Goal: Task Accomplishment & Management: Use online tool/utility

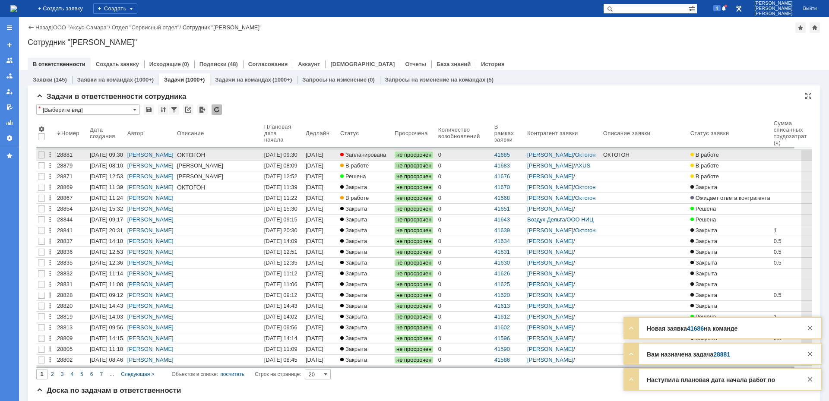
drag, startPoint x: 177, startPoint y: 152, endPoint x: 213, endPoint y: 154, distance: 36.4
click at [215, 154] on body "ОКТОГОН [PERSON_NAME] 89824669339 Срок: нужно сделать [DATE], с 9 до 13 Нужно у…" at bounding box center [219, 176] width 84 height 48
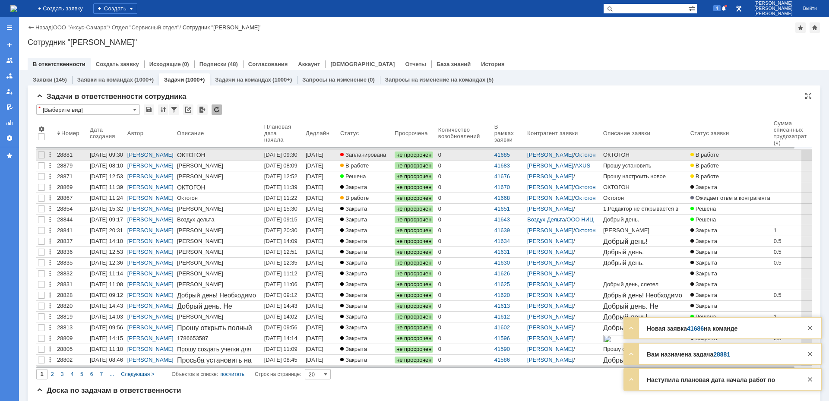
click at [197, 155] on span "ОКТОГОН" at bounding box center [191, 155] width 29 height 7
click at [283, 158] on div "[DATE] 09:30" at bounding box center [283, 155] width 38 height 7
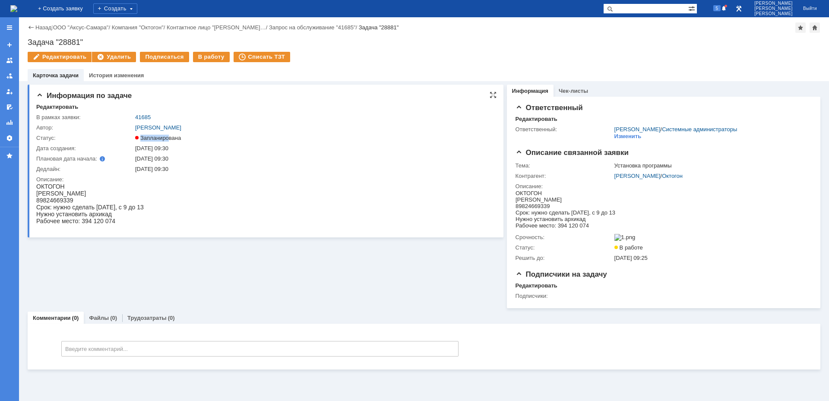
drag, startPoint x: 142, startPoint y: 139, endPoint x: 194, endPoint y: 140, distance: 52.7
click at [194, 140] on div "Запланирована" at bounding box center [312, 138] width 355 height 7
click at [206, 59] on div "В работу" at bounding box center [211, 57] width 37 height 10
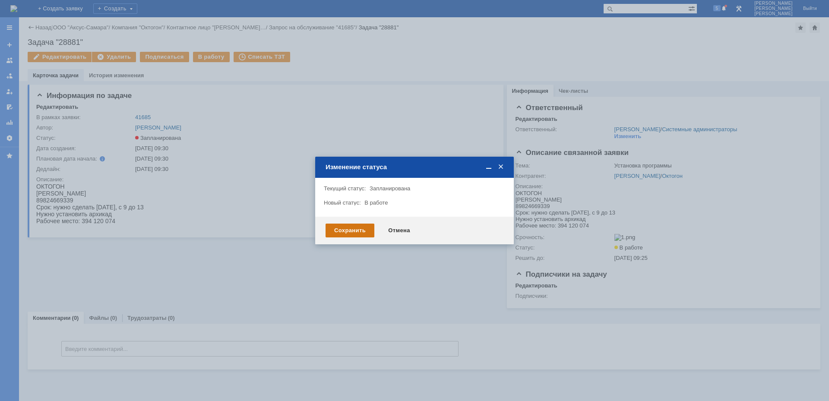
click at [338, 224] on div "Сохранить" at bounding box center [350, 231] width 49 height 14
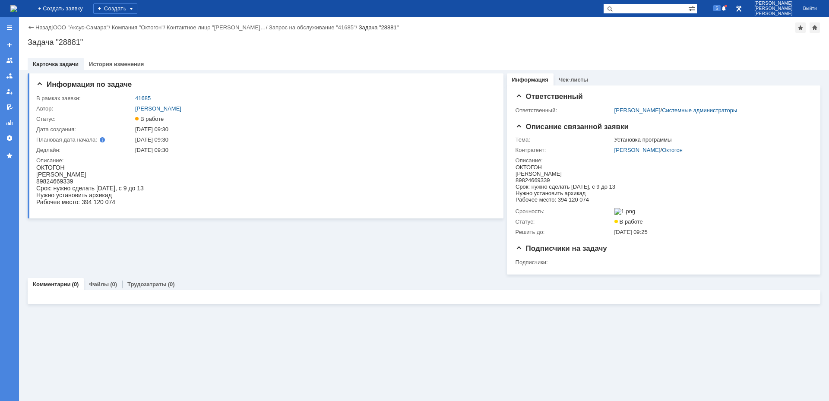
click at [41, 30] on link "Назад" at bounding box center [43, 27] width 16 height 6
